Goal: Task Accomplishment & Management: Use online tool/utility

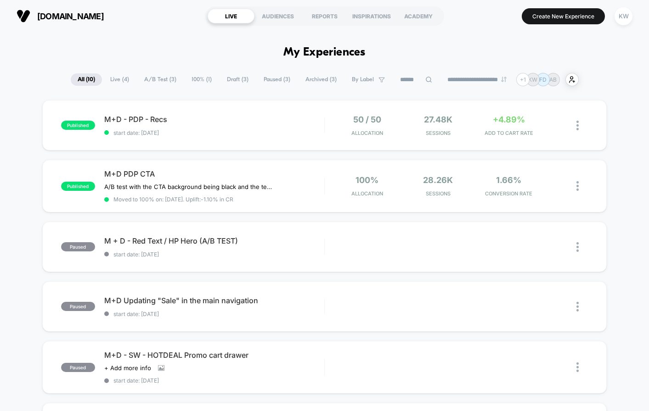
click at [118, 78] on span "Live ( 4 )" at bounding box center [119, 79] width 33 height 12
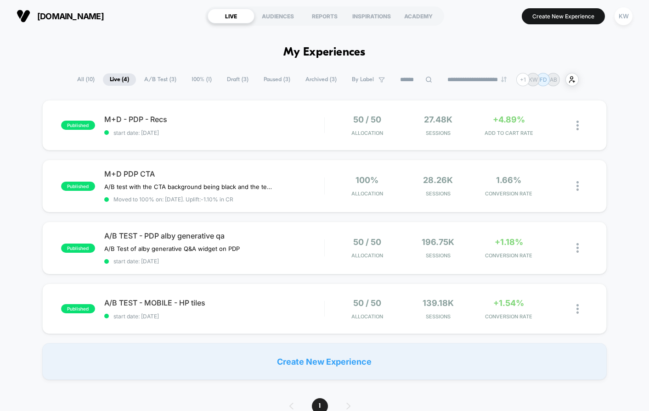
click at [146, 79] on span "A/B Test ( 3 )" at bounding box center [160, 79] width 46 height 12
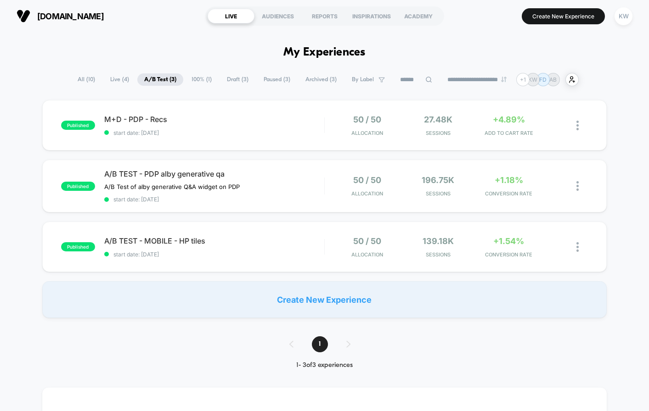
click at [197, 83] on span "100% ( 1 )" at bounding box center [202, 79] width 34 height 12
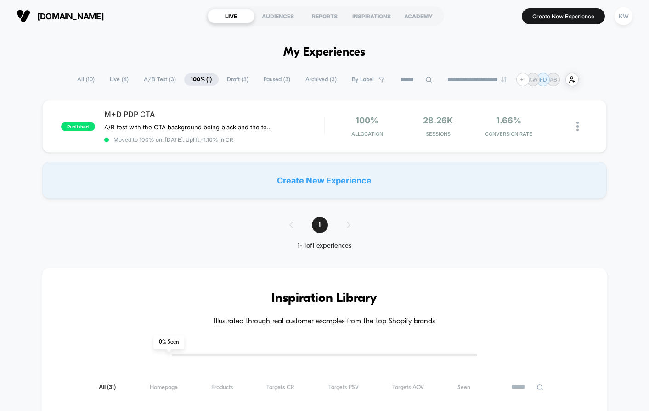
click at [236, 83] on span "Draft ( 3 )" at bounding box center [237, 79] width 35 height 12
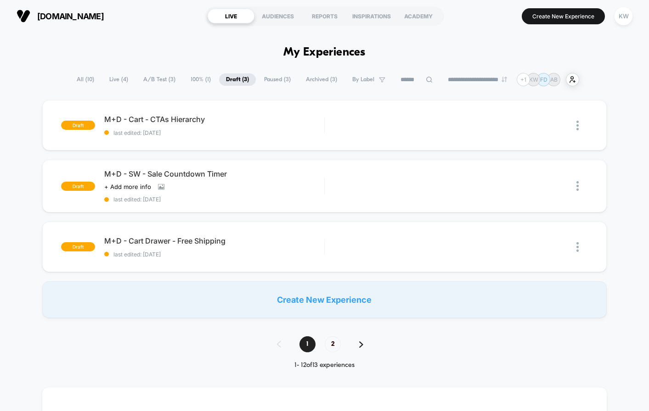
click at [271, 85] on span "Paused ( 3 )" at bounding box center [277, 79] width 40 height 12
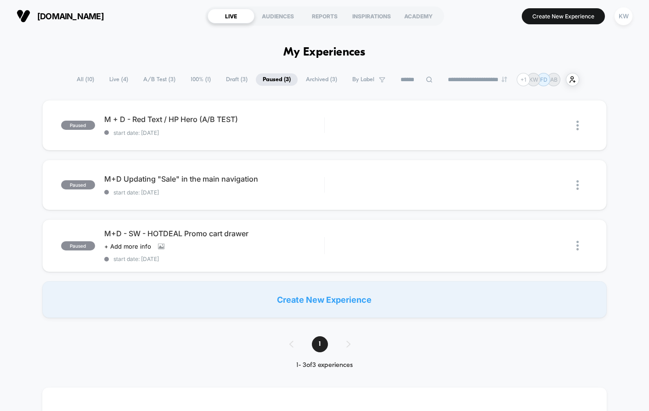
click at [317, 80] on span "Archived ( 3 )" at bounding box center [321, 79] width 45 height 12
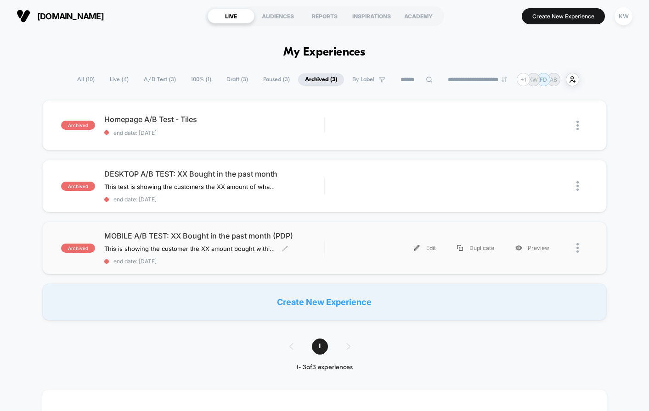
click at [255, 238] on span "MOBILE A/B TEST: XX Bought in the past month (PDP)" at bounding box center [214, 235] width 220 height 9
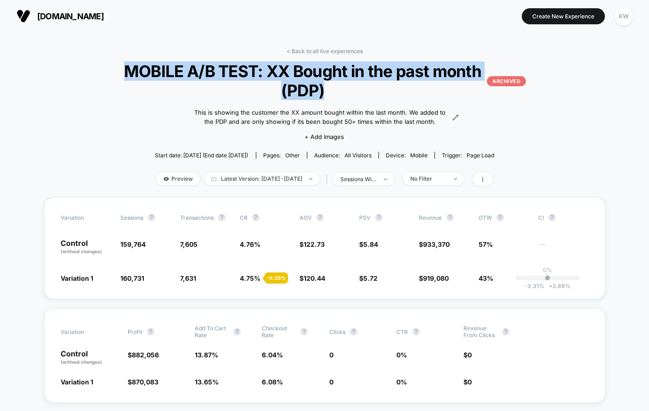
drag, startPoint x: 135, startPoint y: 69, endPoint x: 336, endPoint y: 91, distance: 202.8
click at [336, 91] on span "MOBILE A/B TEST: XX Bought in the past month (PDP) ARCHIVED" at bounding box center [324, 81] width 403 height 39
copy span "MOBILE A/B TEST: XX Bought in the past month (PDP)"
click at [274, 180] on span "Latest Version: [DATE] - [DATE]" at bounding box center [261, 179] width 115 height 12
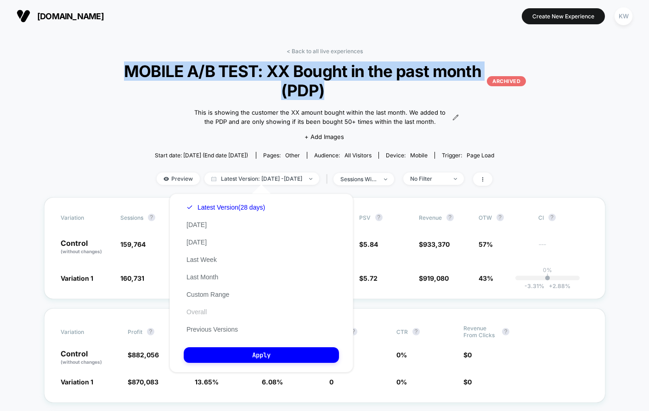
click at [207, 313] on button "Overall" at bounding box center [197, 312] width 26 height 8
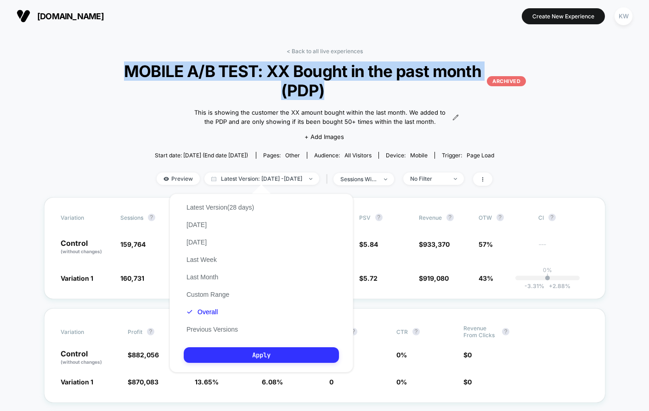
click at [219, 355] on button "Apply" at bounding box center [261, 356] width 155 height 16
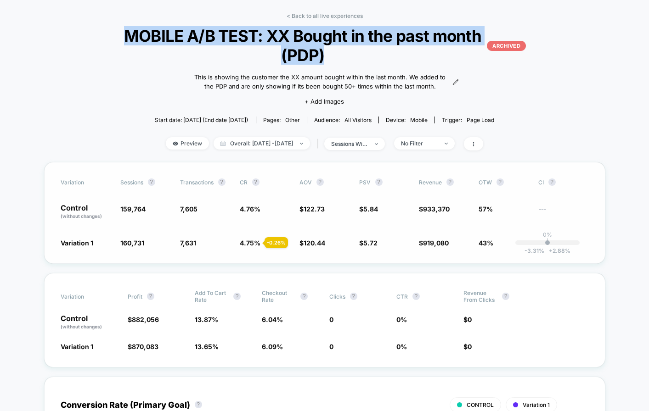
scroll to position [36, 0]
